Goal: Obtain resource: Download file/media

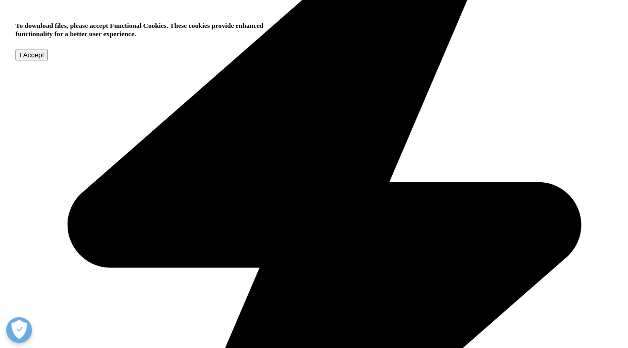
scroll to position [830, 0]
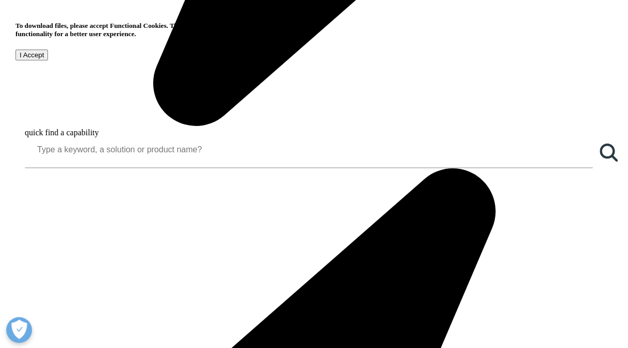
click at [48, 60] on input "I Accept" at bounding box center [31, 55] width 33 height 11
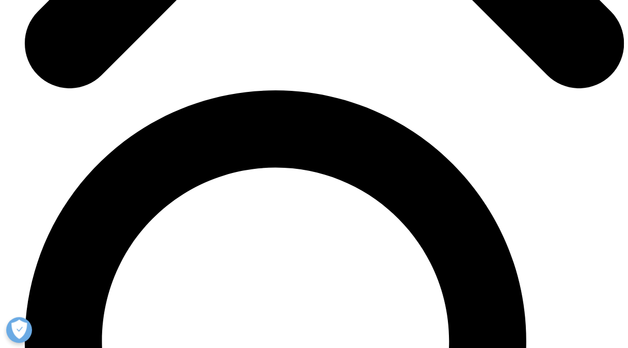
scroll to position [3204, 0]
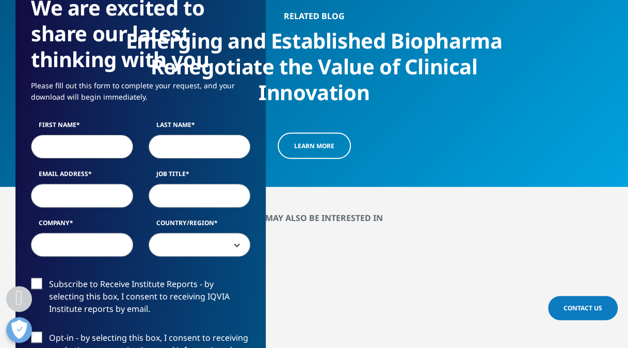
type input "Catherine"
type input "Blanchette"
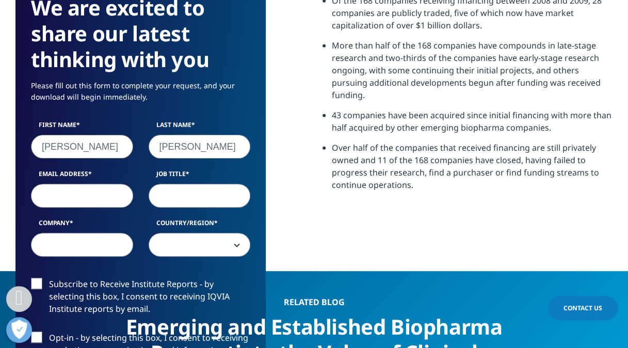
type input "catherine.blanchette@sanofi.com"
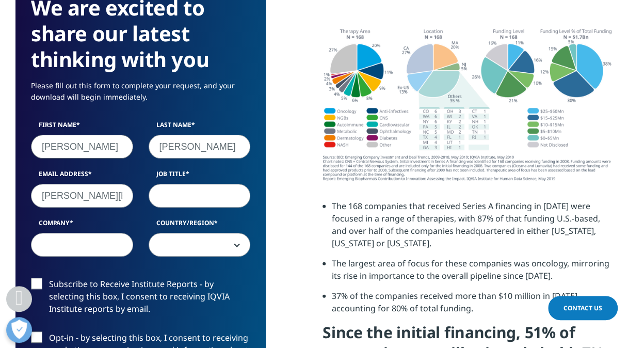
type input "Sanofi"
select select "[GEOGRAPHIC_DATA]"
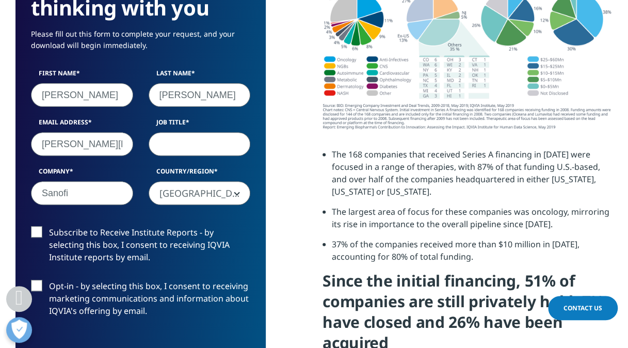
click at [182, 150] on input "Job Title" at bounding box center [200, 145] width 102 height 24
type input "digital"
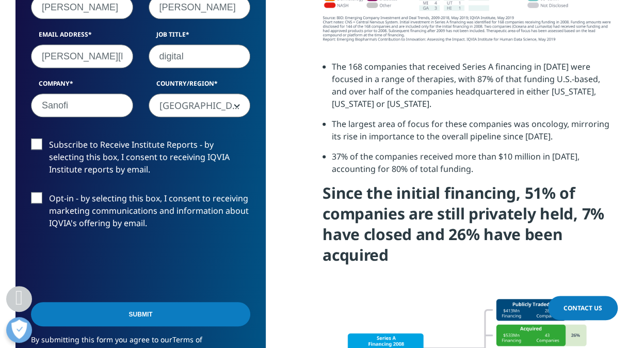
scroll to position [3359, 0]
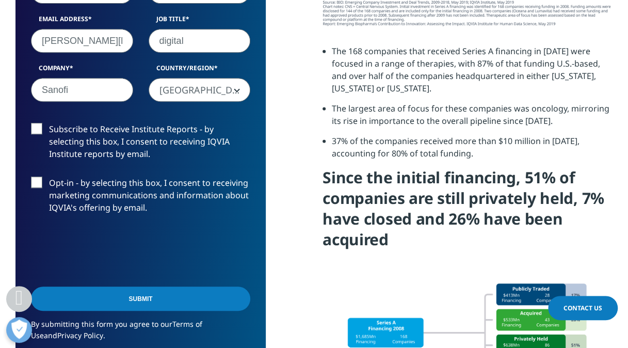
click at [129, 140] on label "Subscribe to Receive Institute Reports - by selecting this box, I consent to re…" at bounding box center [140, 144] width 219 height 43
click at [49, 123] on input "Subscribe to Receive Institute Reports - by selecting this box, I consent to re…" at bounding box center [49, 123] width 0 height 0
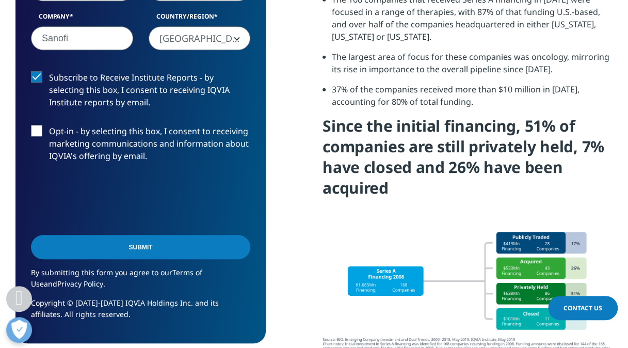
click at [173, 241] on input "Submit" at bounding box center [140, 247] width 219 height 24
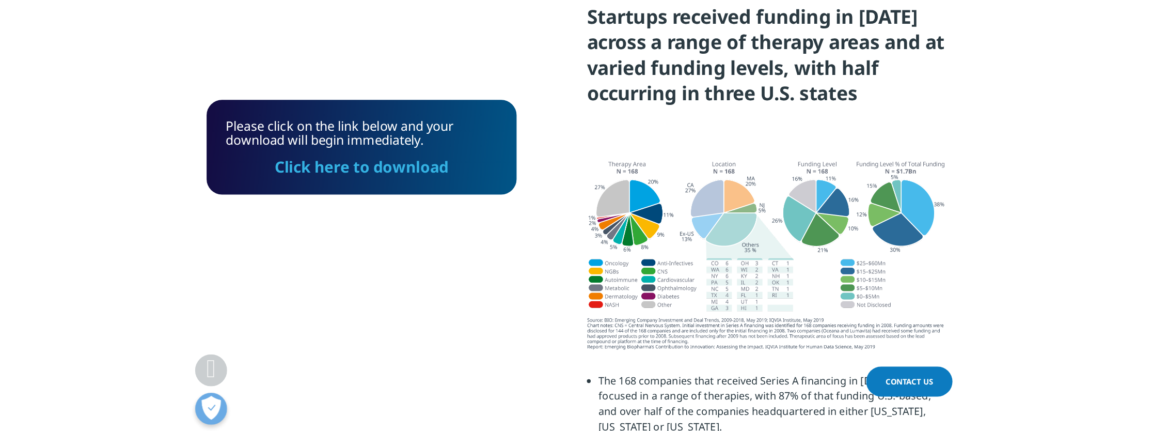
scroll to position [2992, 0]
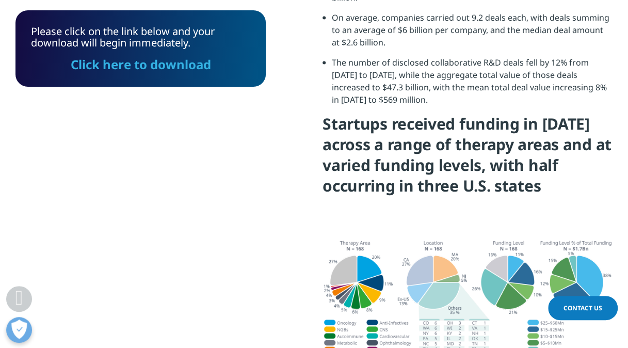
click at [123, 68] on link "Click here to download" at bounding box center [141, 64] width 140 height 17
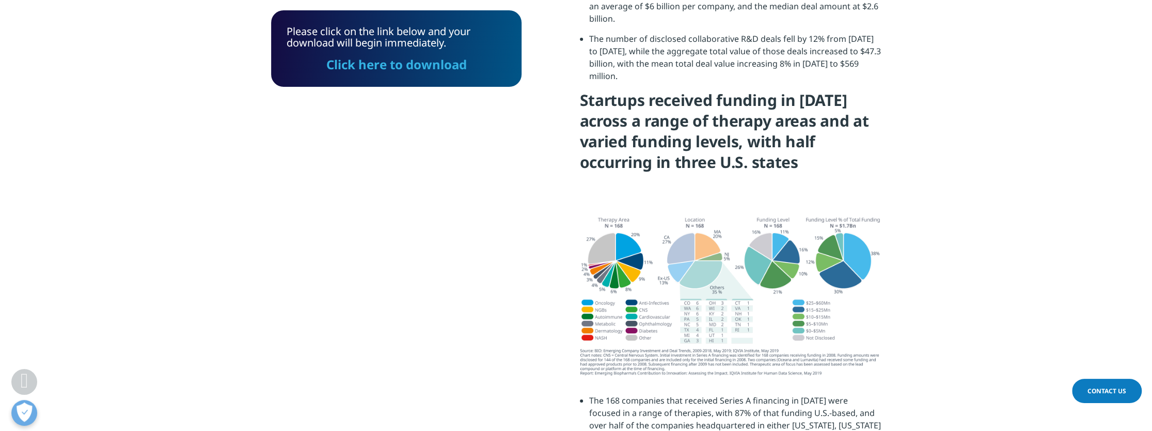
scroll to position [3467, 609]
